Goal: Information Seeking & Learning: Check status

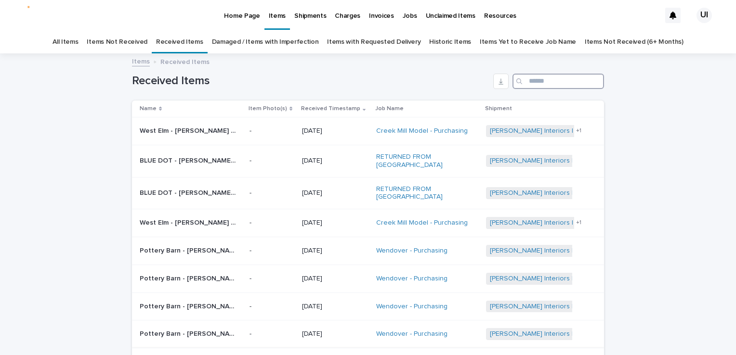
click at [535, 83] on input "Search" at bounding box center [558, 81] width 92 height 15
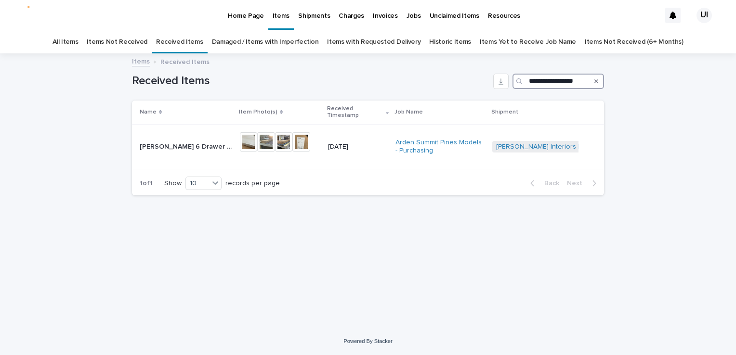
click at [547, 78] on input "**********" at bounding box center [558, 81] width 92 height 15
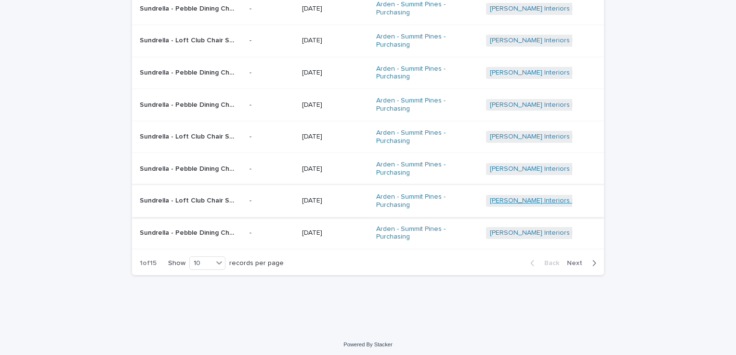
scroll to position [191, 0]
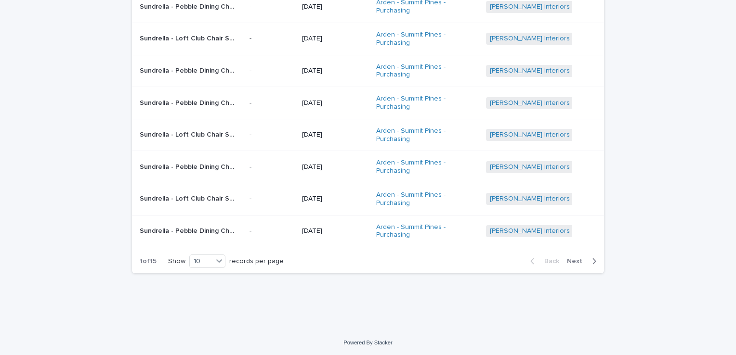
type input "**********"
click at [570, 259] on span "Next" at bounding box center [577, 261] width 21 height 7
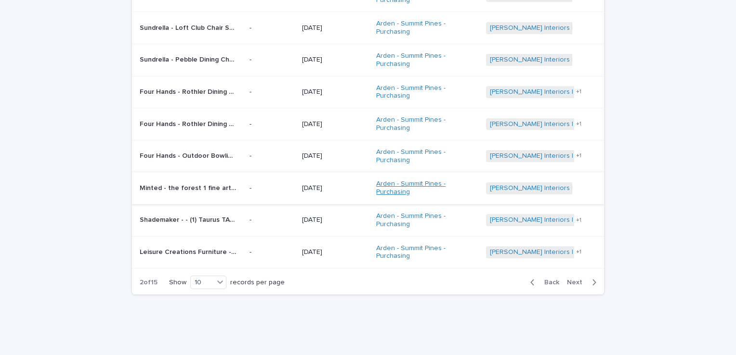
scroll to position [191, 0]
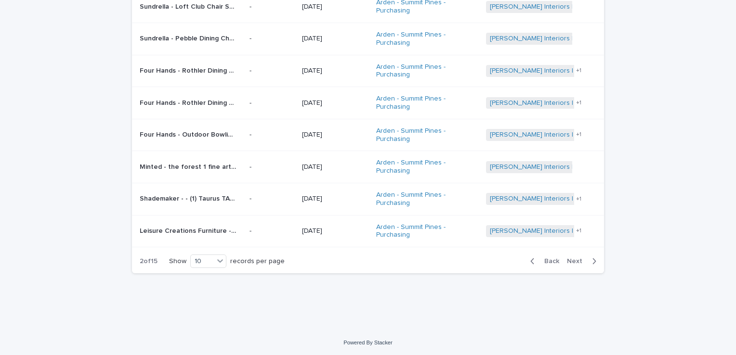
click at [567, 258] on span "Next" at bounding box center [577, 261] width 21 height 7
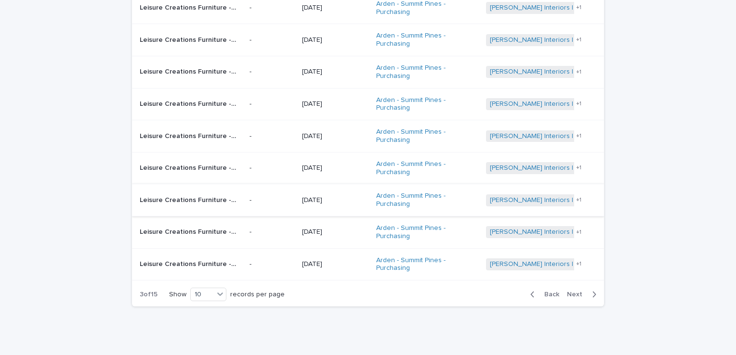
scroll to position [191, 0]
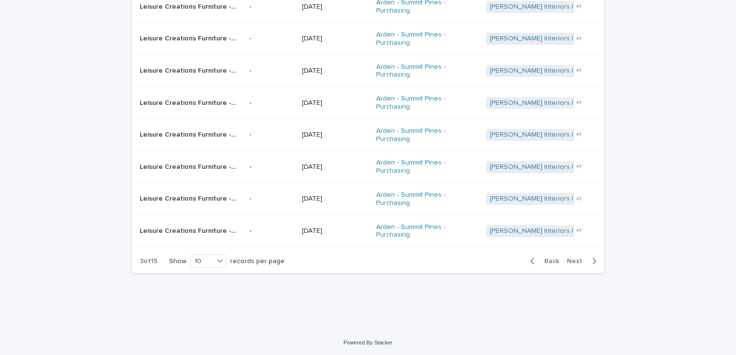
click at [577, 258] on span "Next" at bounding box center [577, 261] width 21 height 7
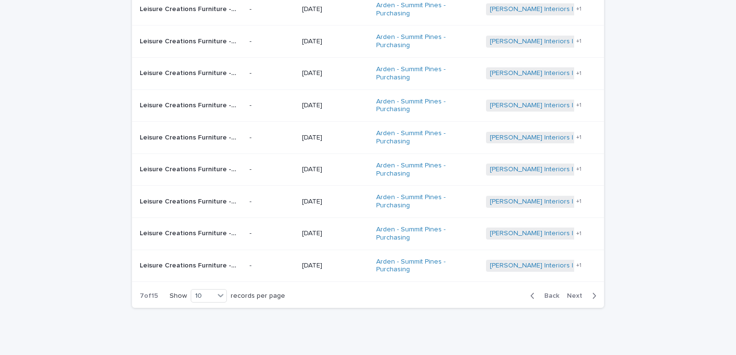
scroll to position [191, 0]
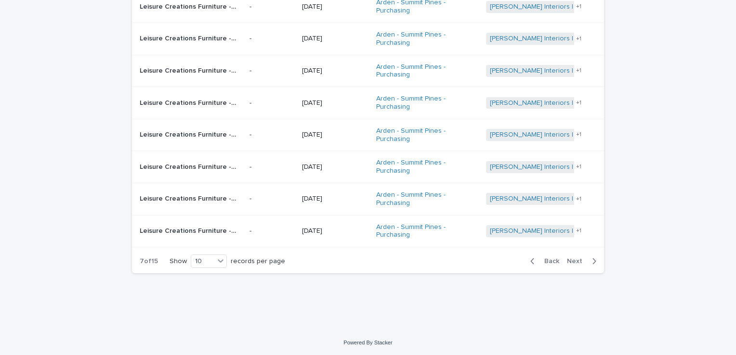
click at [577, 258] on span "Next" at bounding box center [577, 261] width 21 height 7
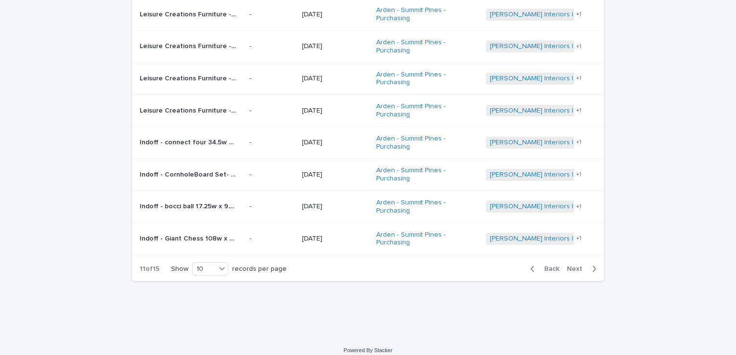
scroll to position [191, 0]
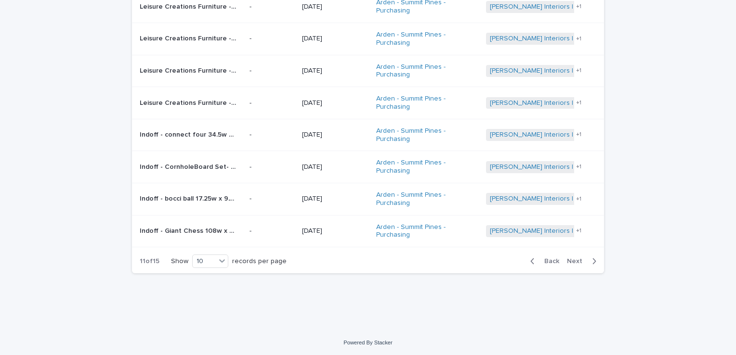
click at [576, 259] on span "Next" at bounding box center [577, 261] width 21 height 7
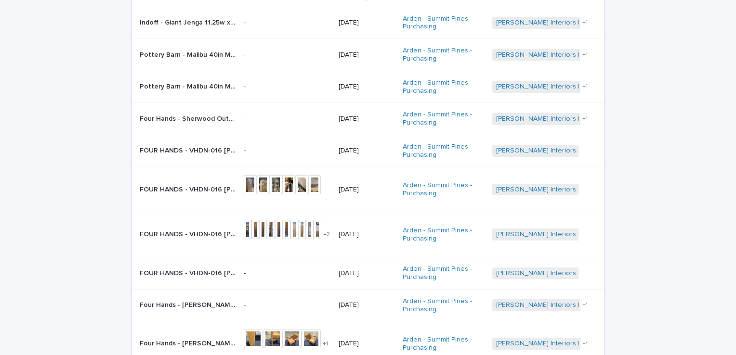
scroll to position [166, 0]
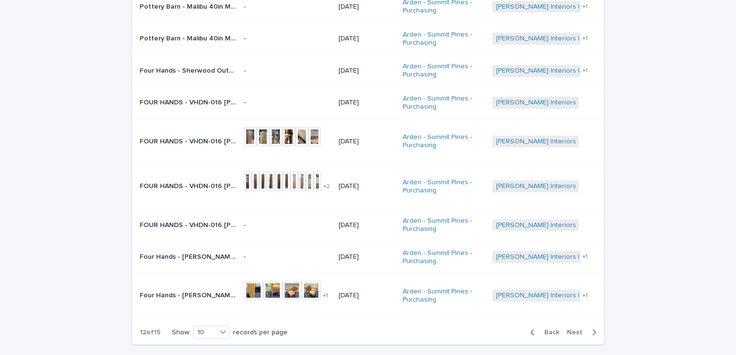
click at [567, 330] on span "Next" at bounding box center [577, 332] width 21 height 7
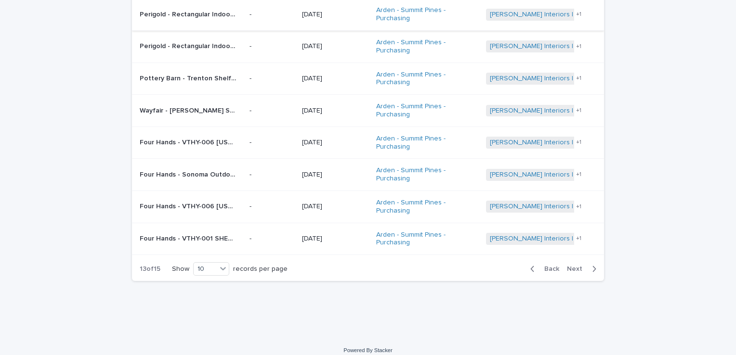
scroll to position [191, 0]
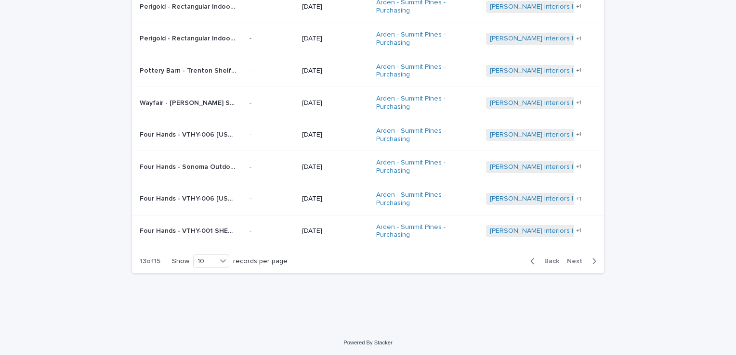
click at [572, 261] on span "Next" at bounding box center [577, 261] width 21 height 7
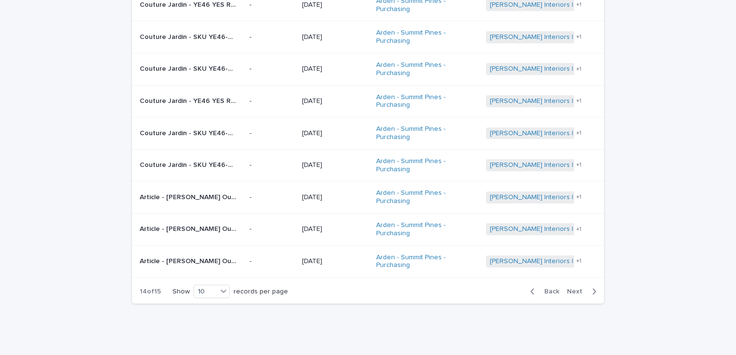
scroll to position [191, 0]
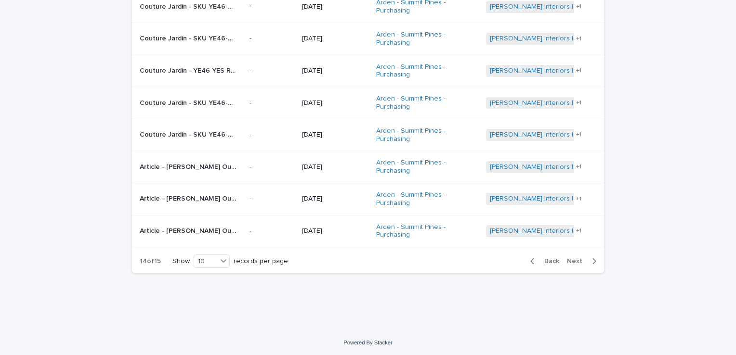
click at [572, 261] on span "Next" at bounding box center [577, 261] width 21 height 7
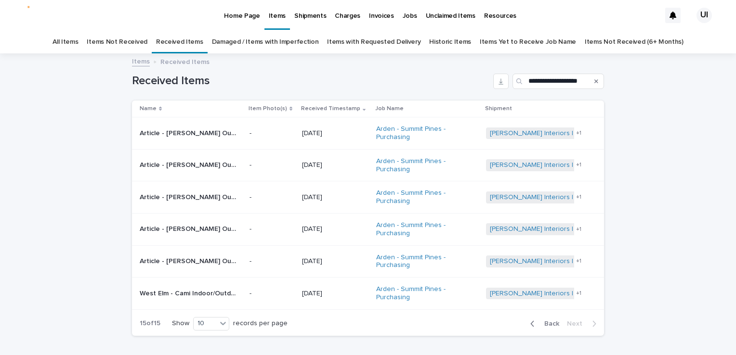
click at [245, 37] on link "Damaged / Items with Imperfection" at bounding box center [265, 42] width 107 height 23
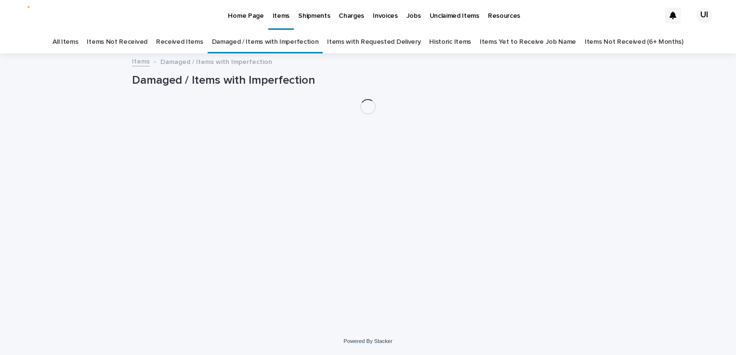
click at [200, 41] on link "Received Items" at bounding box center [179, 42] width 47 height 23
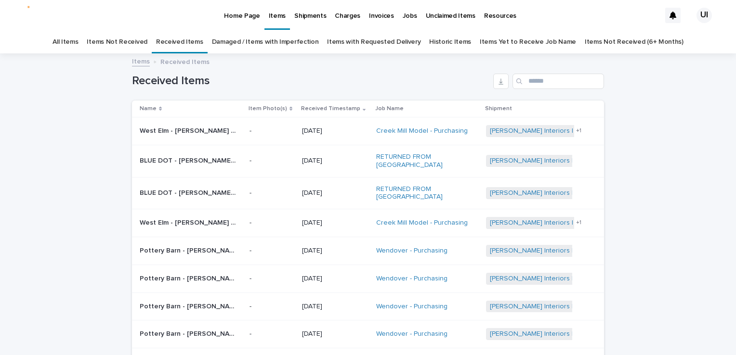
click at [230, 14] on p "Home Page" at bounding box center [242, 10] width 36 height 20
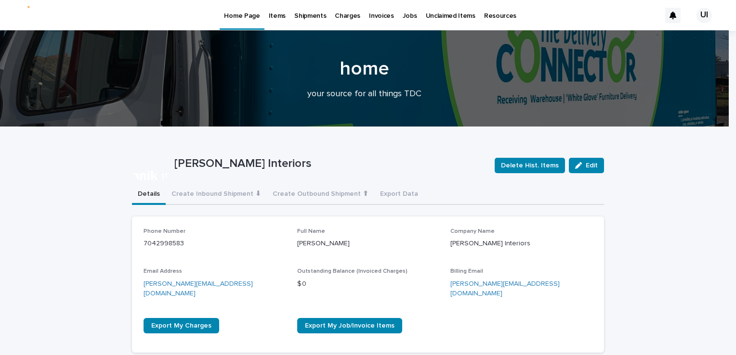
click at [274, 17] on p "Items" at bounding box center [277, 10] width 17 height 20
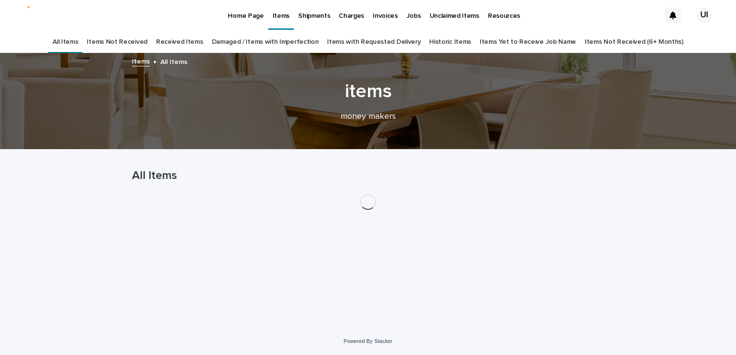
click at [139, 44] on link "Items Not Received" at bounding box center [117, 42] width 60 height 23
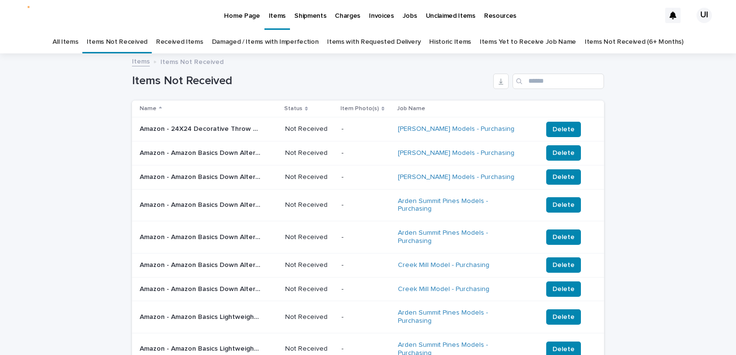
click at [187, 41] on link "Received Items" at bounding box center [179, 42] width 47 height 23
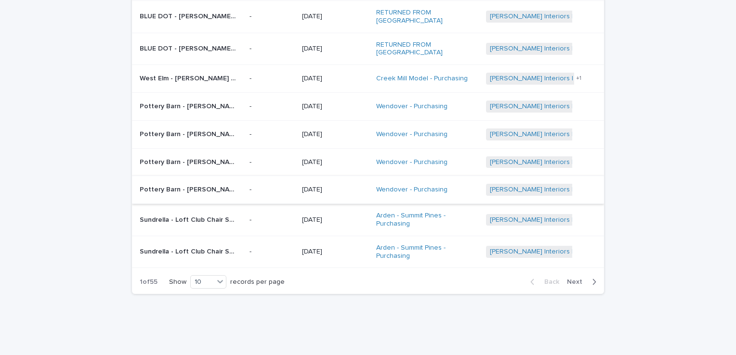
scroll to position [48, 0]
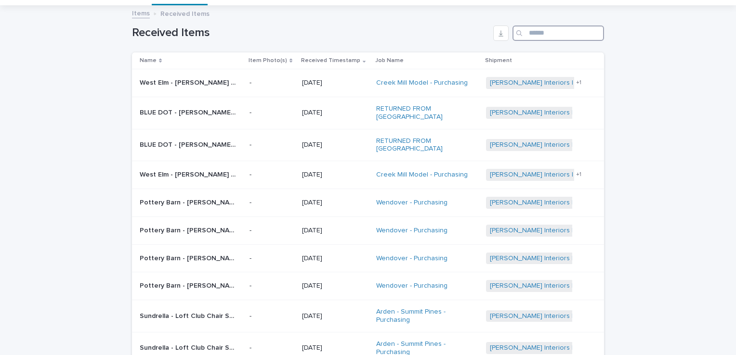
click at [530, 40] on input "Search" at bounding box center [558, 33] width 92 height 15
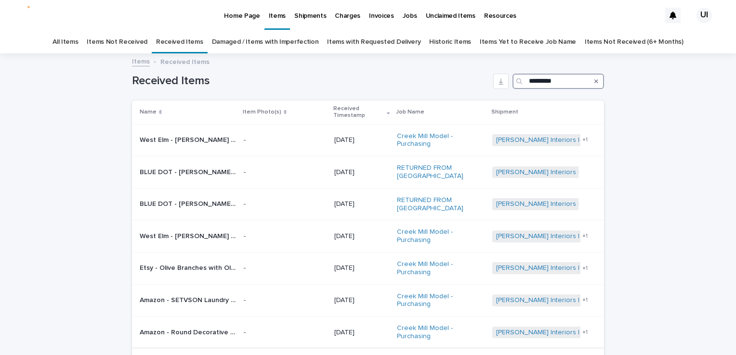
type input "*********"
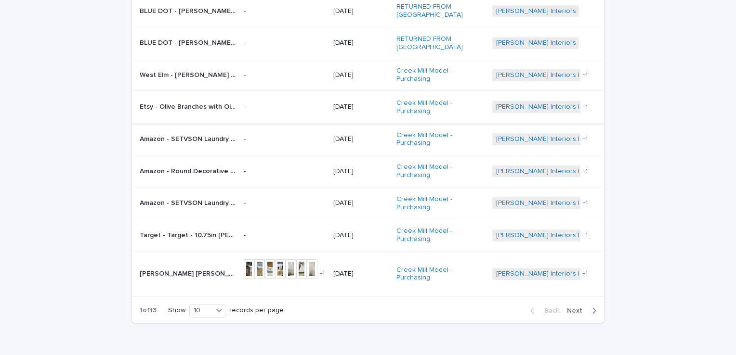
scroll to position [193, 0]
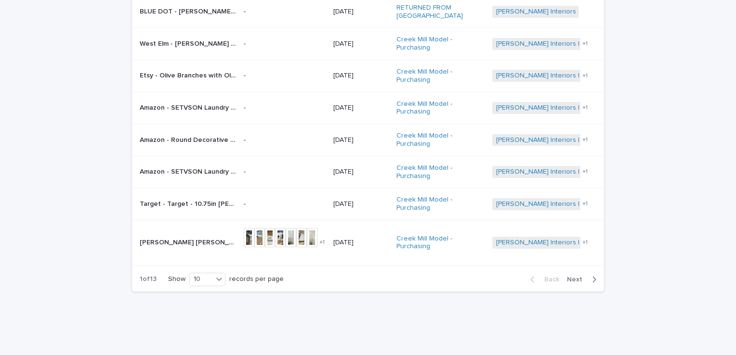
click at [570, 276] on button "Next" at bounding box center [583, 280] width 41 height 9
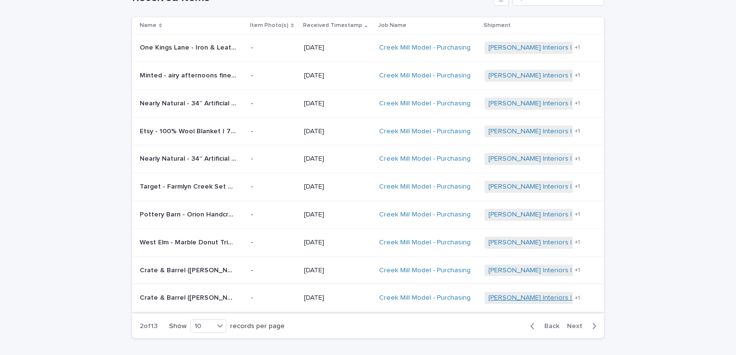
scroll to position [100, 0]
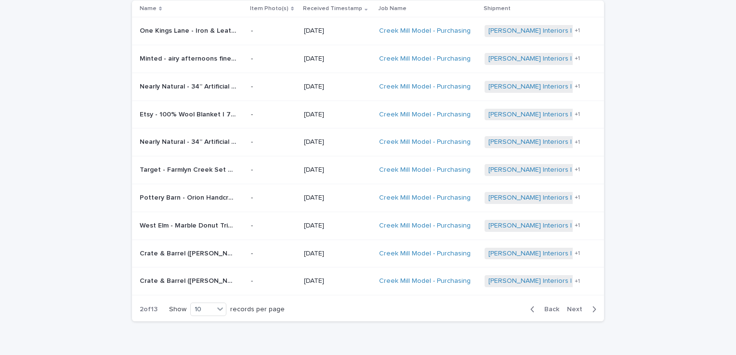
click at [574, 309] on span "Next" at bounding box center [577, 309] width 21 height 7
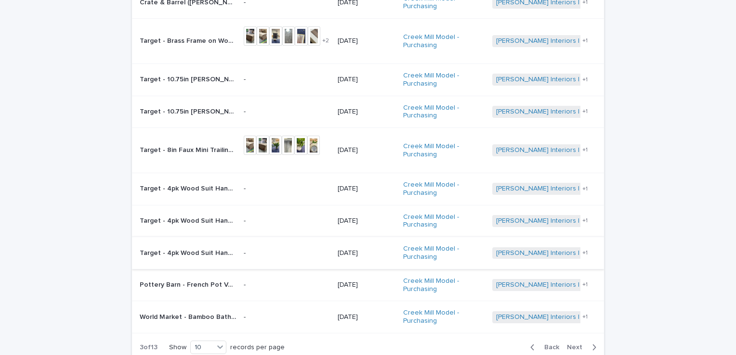
scroll to position [186, 0]
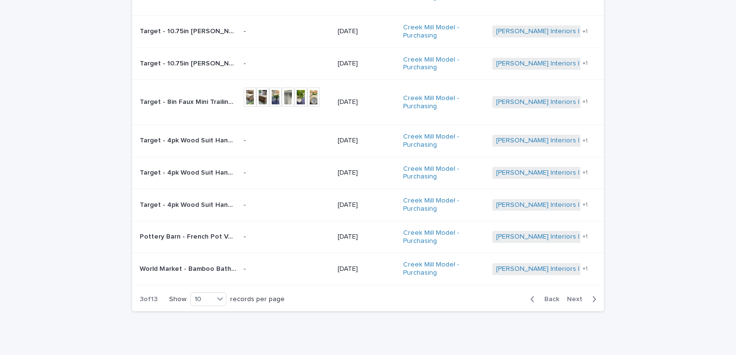
click at [575, 298] on span "Next" at bounding box center [577, 299] width 21 height 7
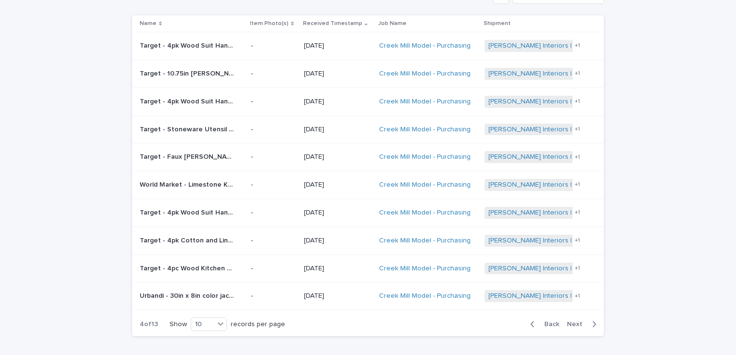
scroll to position [100, 0]
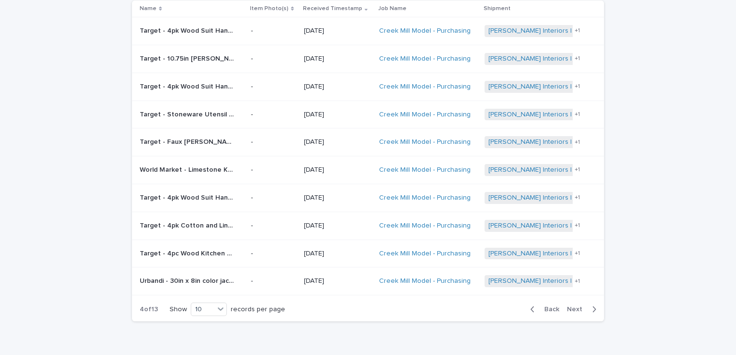
click at [572, 308] on span "Next" at bounding box center [577, 309] width 21 height 7
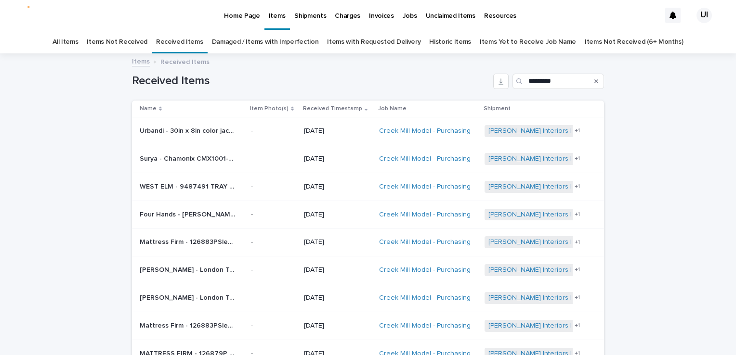
click at [239, 13] on p "Home Page" at bounding box center [242, 10] width 36 height 20
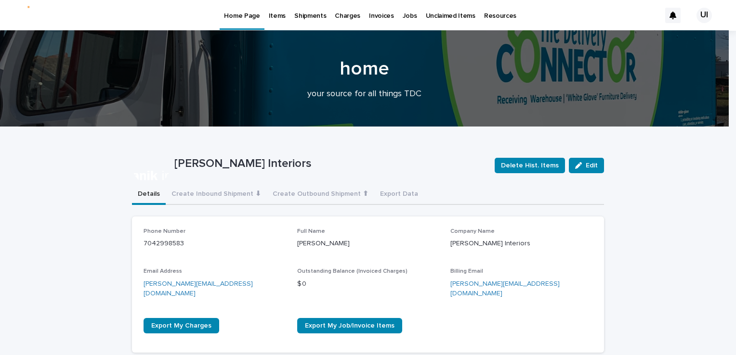
click at [266, 14] on div "Items" at bounding box center [277, 10] width 26 height 20
